Goal: Check status

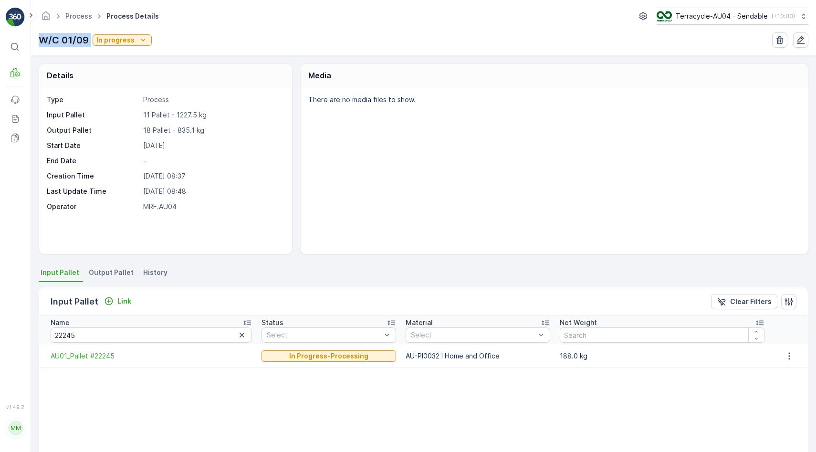
scroll to position [1, 0]
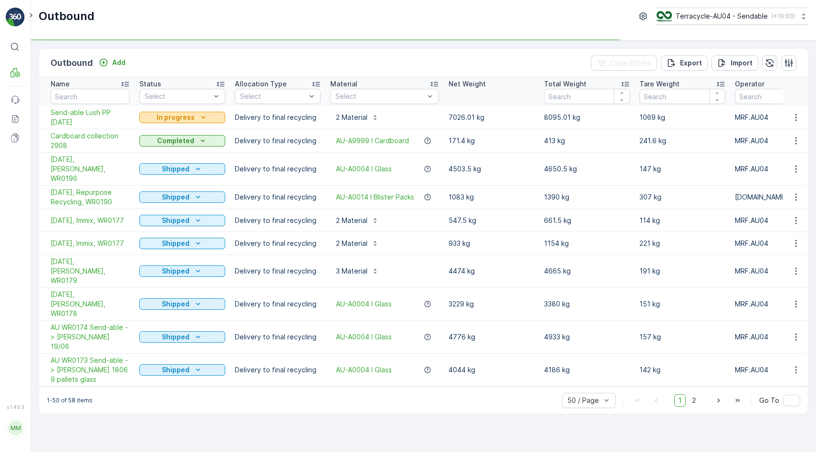
click at [183, 116] on p "In progress" at bounding box center [176, 118] width 38 height 10
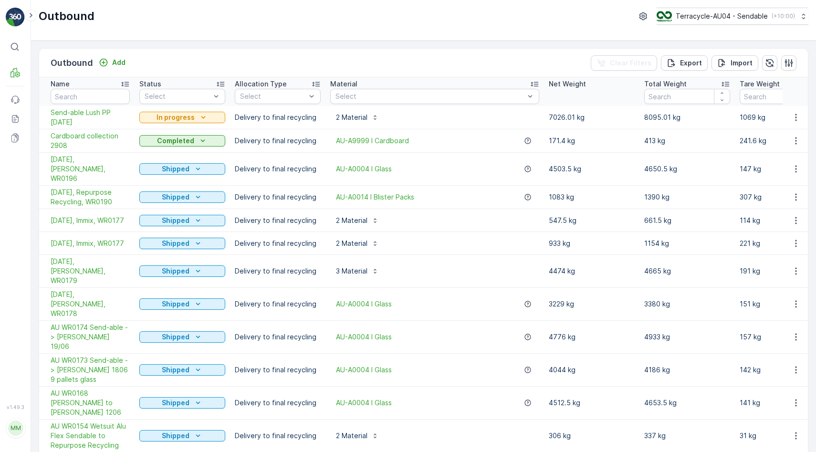
click at [177, 155] on td "Shipped" at bounding box center [182, 169] width 95 height 33
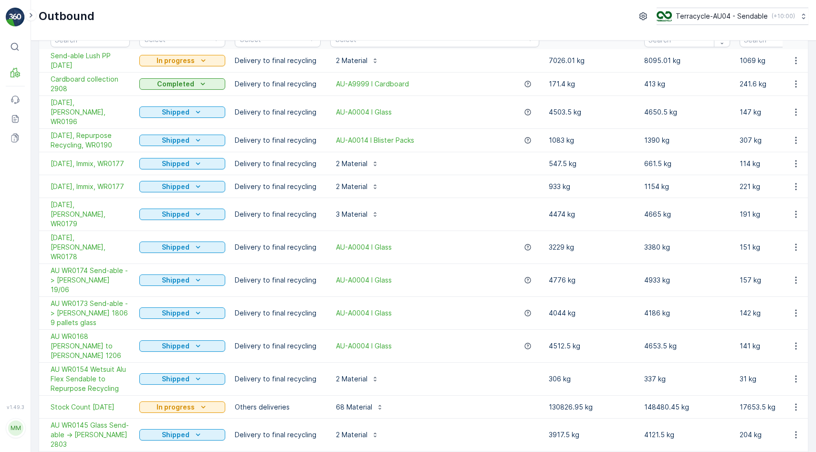
scroll to position [68, 0]
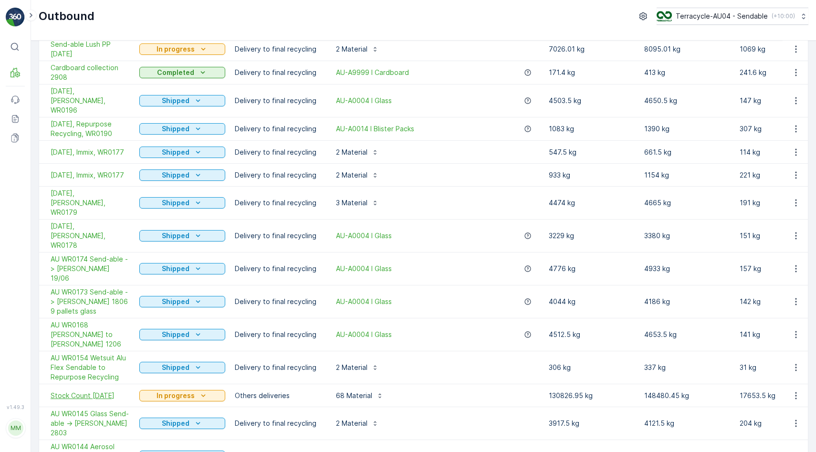
click at [78, 391] on span "Stock Count [DATE]" at bounding box center [90, 396] width 79 height 10
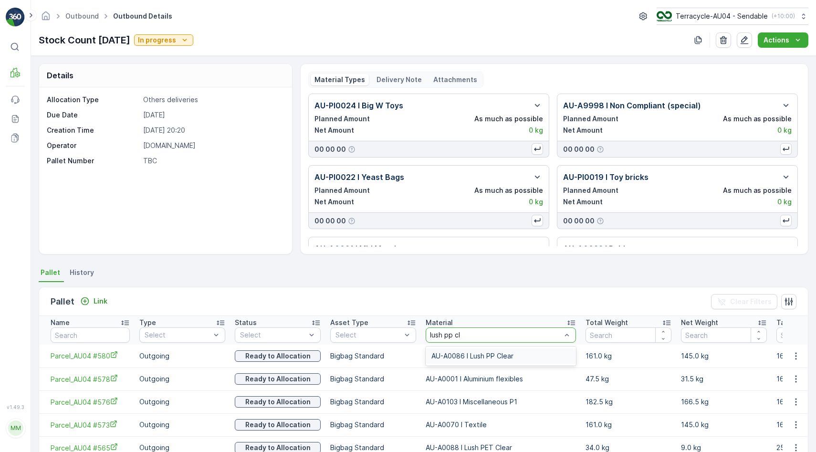
type input "lush pp clea"
click at [493, 363] on div "AU-A0086 I Lush PP Clear" at bounding box center [501, 356] width 150 height 19
click at [493, 358] on span "AU-A0086 I Lush PP Clear" at bounding box center [473, 356] width 82 height 8
